Goal: Information Seeking & Learning: Learn about a topic

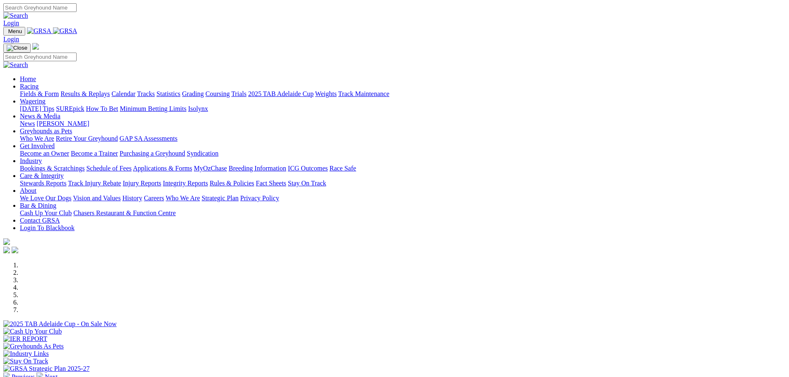
click at [84, 165] on link "Bookings & Scratchings" at bounding box center [52, 168] width 65 height 7
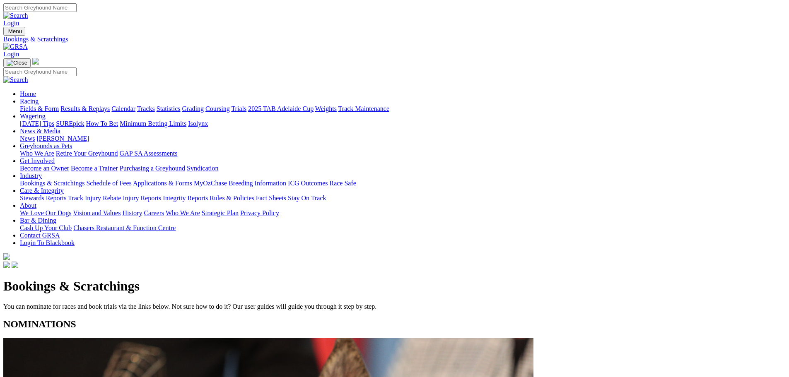
click at [135, 105] on link "Calendar" at bounding box center [123, 108] width 24 height 7
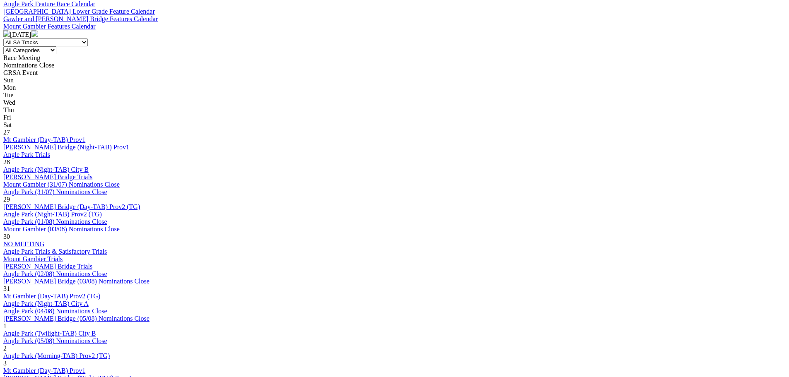
scroll to position [373, 0]
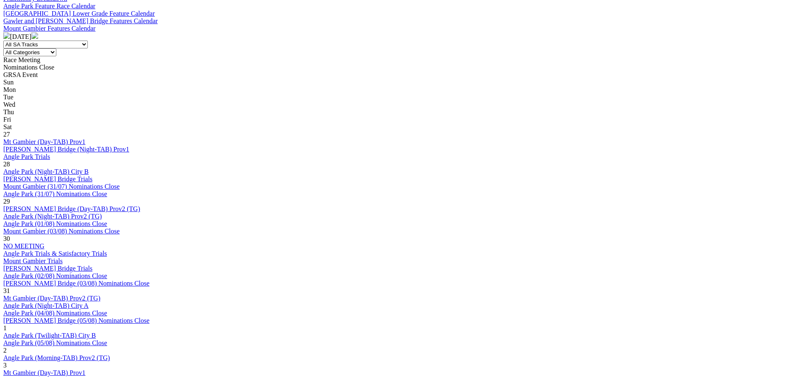
scroll to position [331, 0]
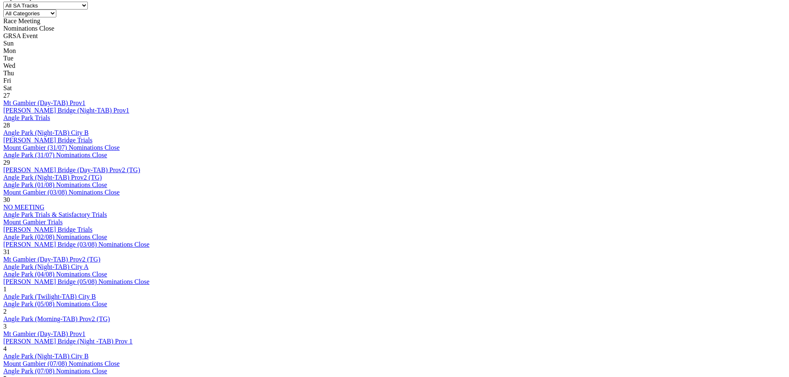
scroll to position [414, 0]
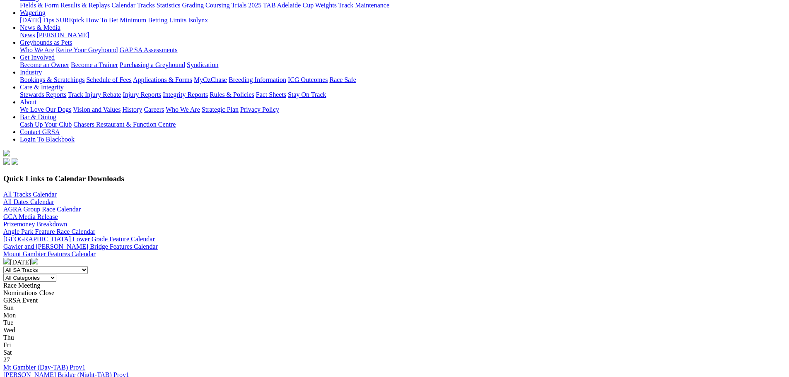
scroll to position [83, 0]
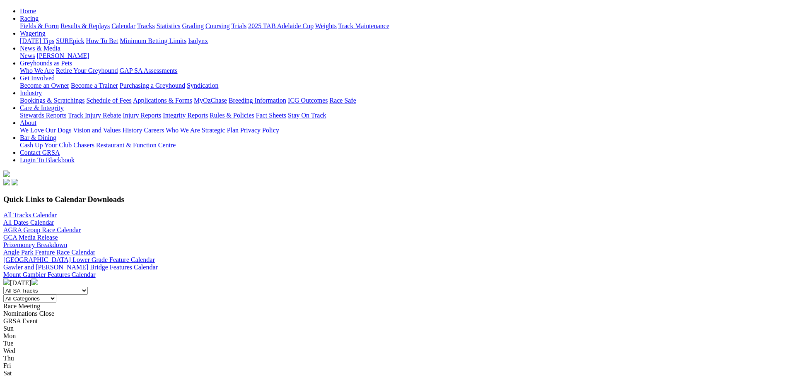
click at [57, 212] on link "All Tracks Calendar" at bounding box center [29, 215] width 53 height 7
